Goal: Task Accomplishment & Management: Manage account settings

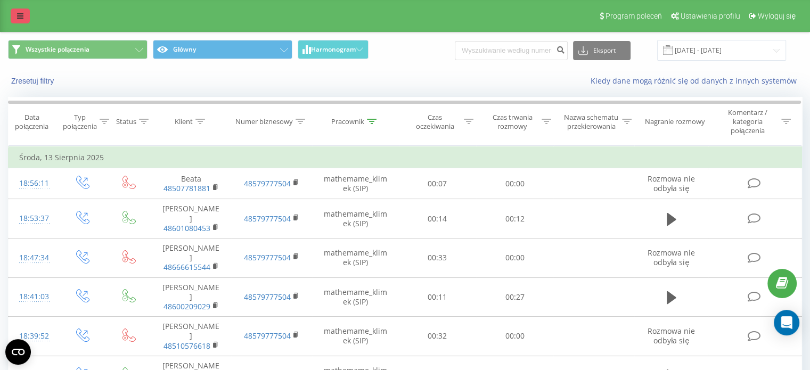
click at [15, 18] on link at bounding box center [20, 16] width 19 height 15
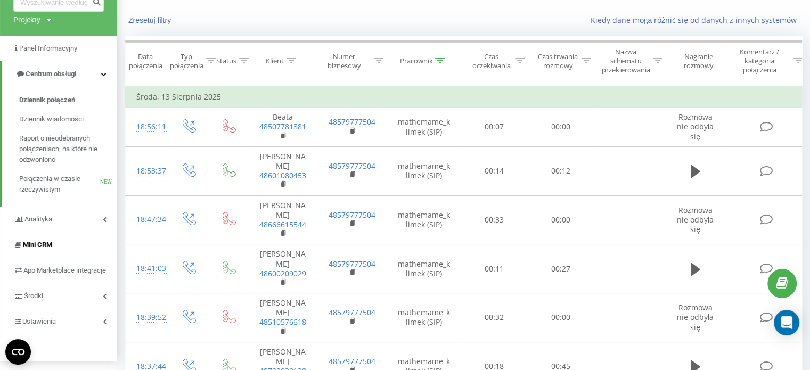
scroll to position [107, 0]
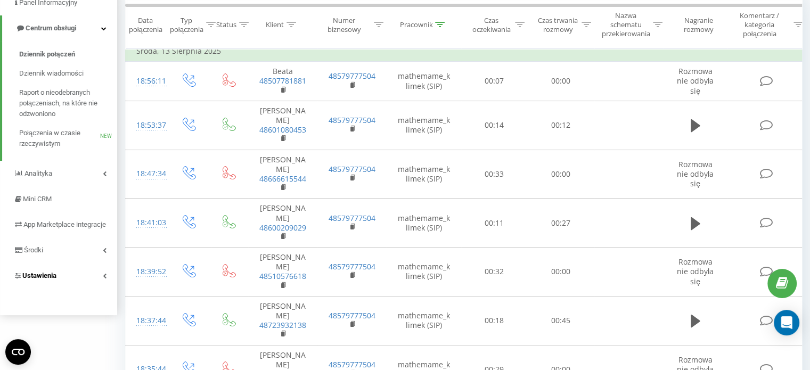
click at [92, 285] on link "Ustawienia" at bounding box center [58, 276] width 117 height 26
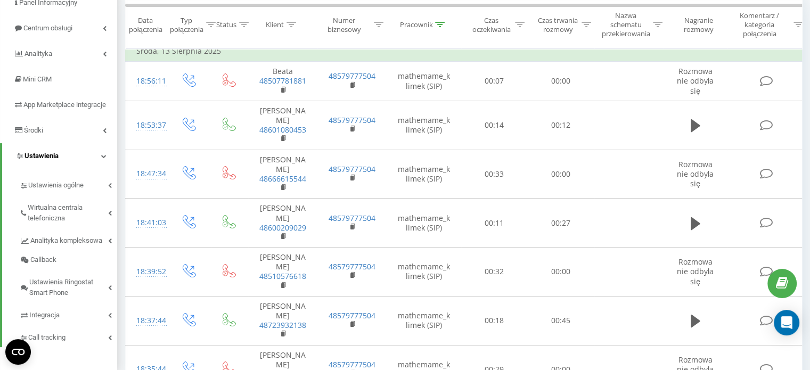
click at [87, 158] on link "Ustawienia" at bounding box center [59, 156] width 115 height 26
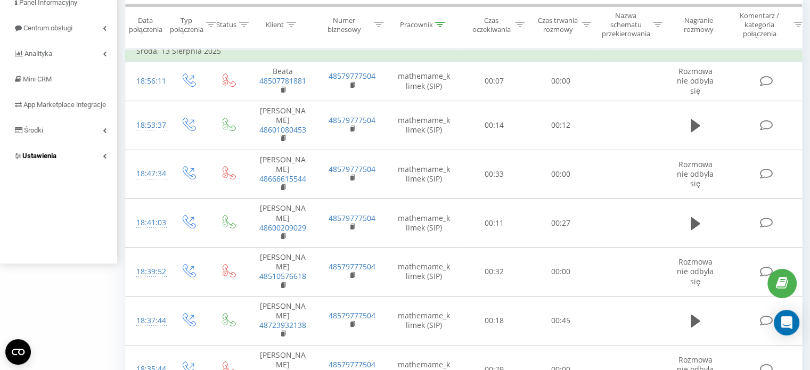
click at [87, 158] on link "Ustawienia" at bounding box center [58, 156] width 117 height 26
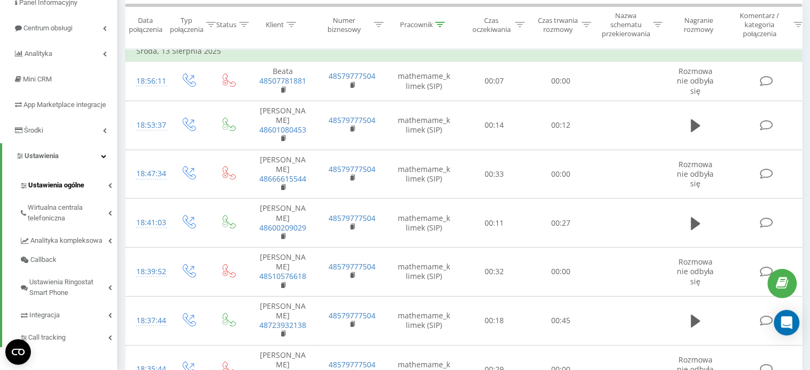
click at [80, 191] on span "Ustawienia ogólne" at bounding box center [56, 185] width 56 height 11
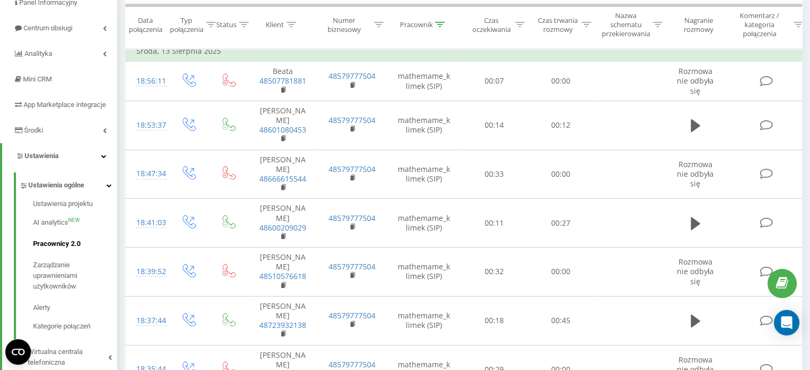
click at [64, 249] on span "Pracownicy 2.0" at bounding box center [56, 244] width 47 height 11
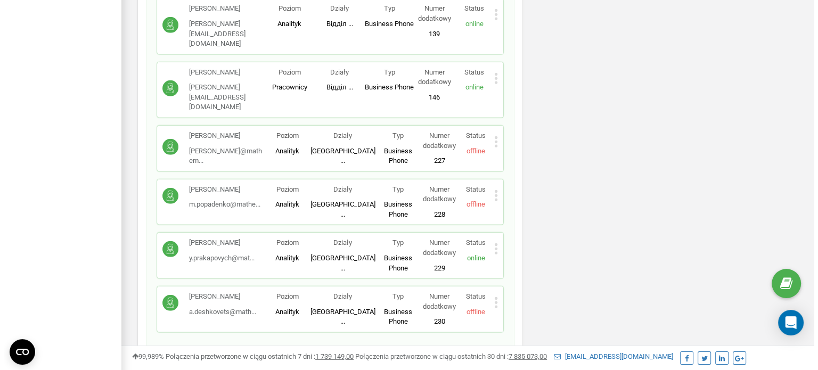
scroll to position [3102, 0]
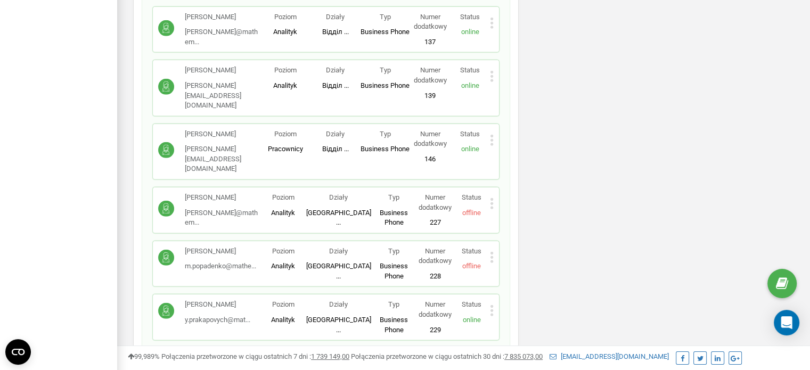
click at [492, 359] on icon at bounding box center [491, 360] width 3 height 3
click at [518, 299] on span "Usuń pracownika" at bounding box center [533, 302] width 58 height 7
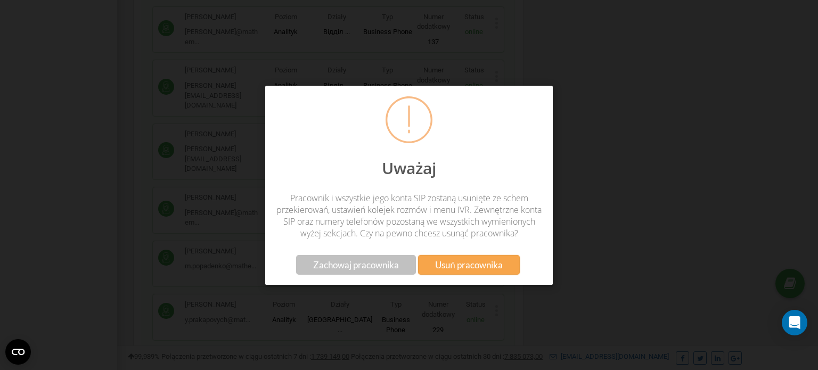
click at [475, 269] on button "Usuń pracownika" at bounding box center [468, 265] width 101 height 20
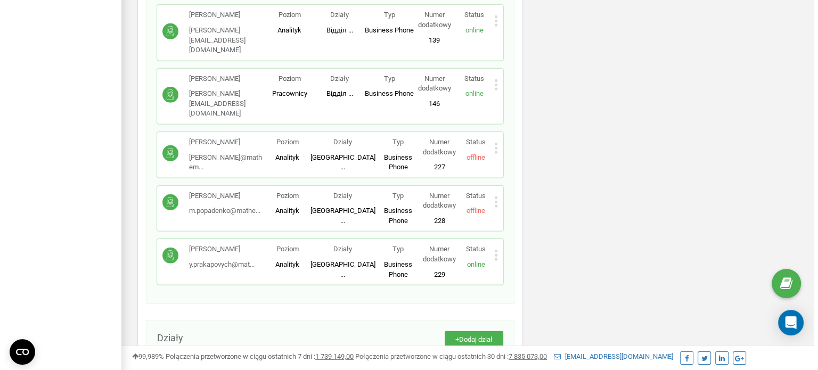
scroll to position [3091, 0]
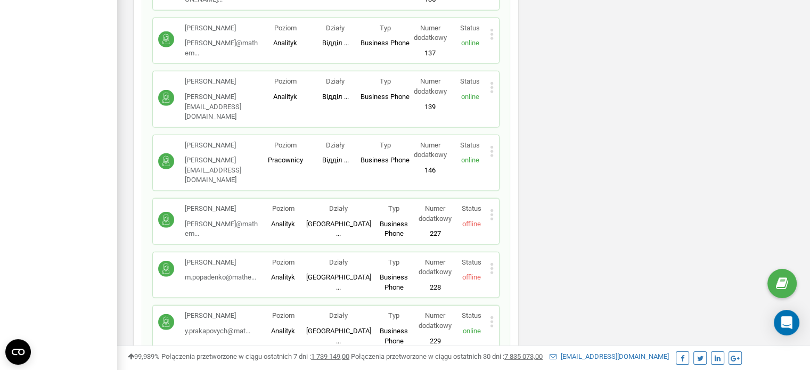
click at [490, 209] on icon at bounding box center [492, 214] width 4 height 11
click at [514, 245] on span "Usuń pracownika" at bounding box center [533, 248] width 58 height 7
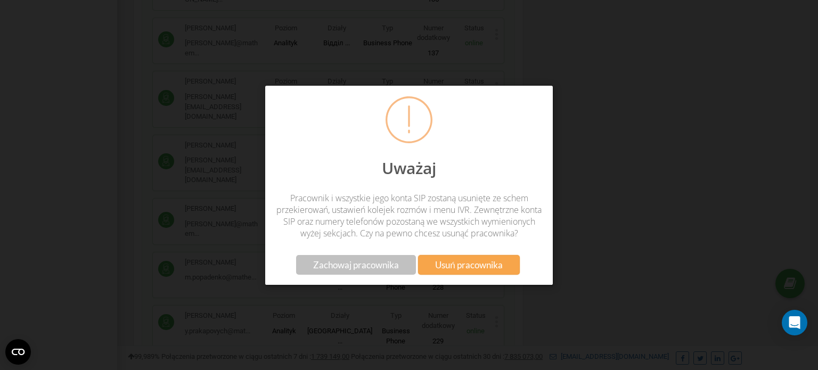
click at [457, 271] on span "Usuń pracownika" at bounding box center [468, 264] width 67 height 11
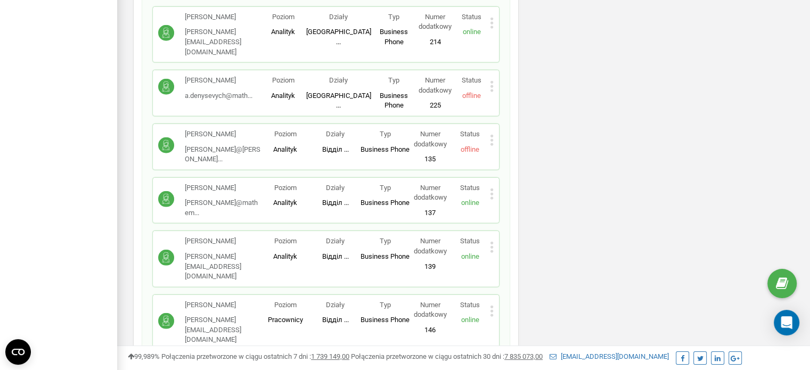
scroll to position [3038, 0]
